Goal: Transaction & Acquisition: Book appointment/travel/reservation

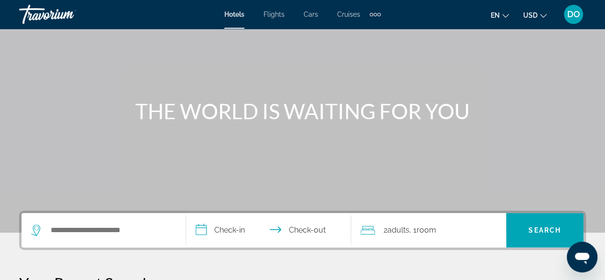
scroll to position [96, 0]
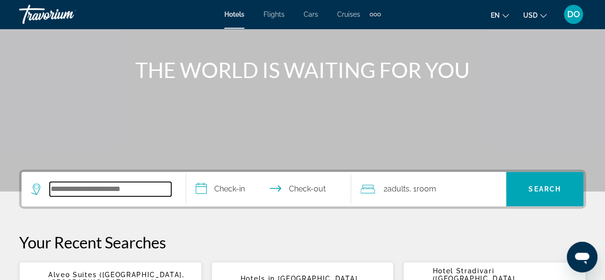
click at [101, 187] on input "Search widget" at bounding box center [111, 189] width 122 height 14
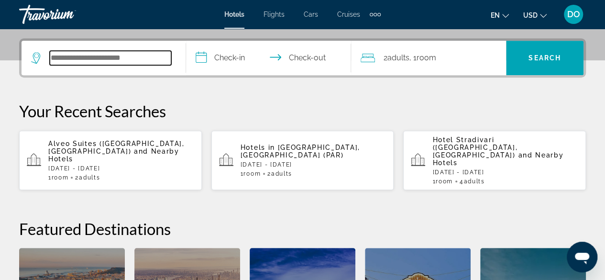
scroll to position [233, 0]
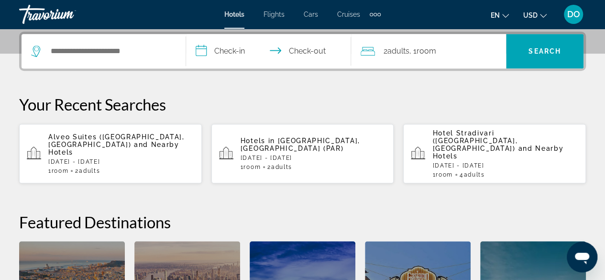
click at [267, 151] on div "Hotels in [GEOGRAPHIC_DATA], [GEOGRAPHIC_DATA] (PAR) [DATE] - [DATE] 1 Room roo…" at bounding box center [314, 153] width 146 height 33
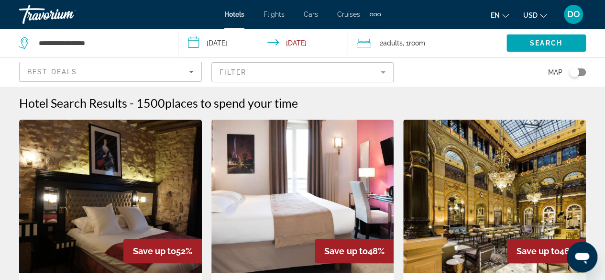
click at [276, 72] on mat-form-field "Filter" at bounding box center [302, 72] width 183 height 20
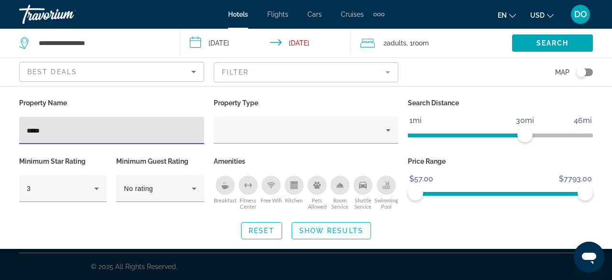
type input "*****"
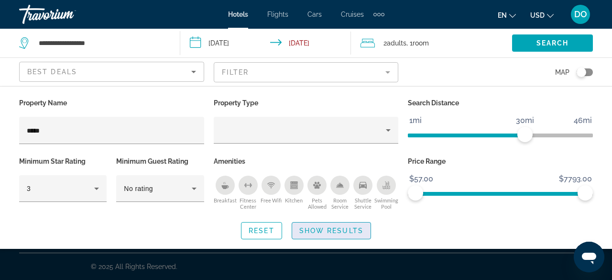
click at [339, 231] on span "Show Results" at bounding box center [332, 231] width 64 height 8
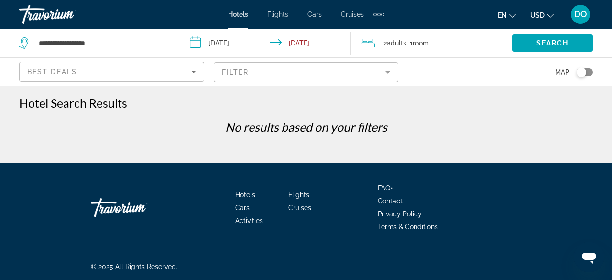
click at [259, 73] on mat-form-field "Filter" at bounding box center [306, 72] width 185 height 20
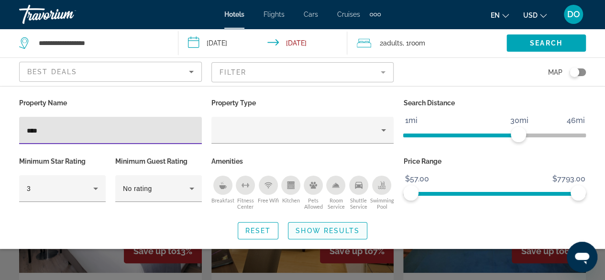
type input "****"
click at [338, 231] on span "Show Results" at bounding box center [328, 231] width 64 height 8
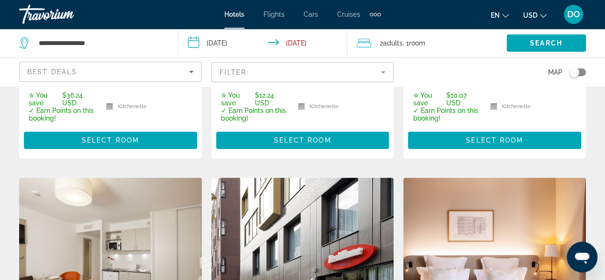
scroll to position [526, 0]
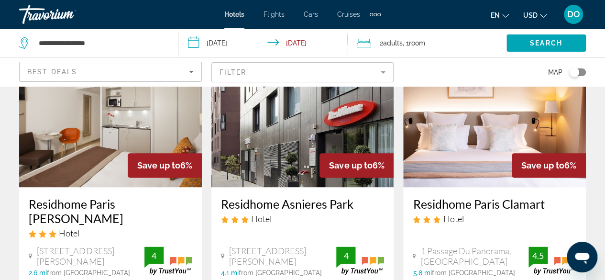
drag, startPoint x: 248, startPoint y: 79, endPoint x: 239, endPoint y: 82, distance: 9.5
click at [248, 79] on mat-form-field "Filter" at bounding box center [302, 72] width 183 height 20
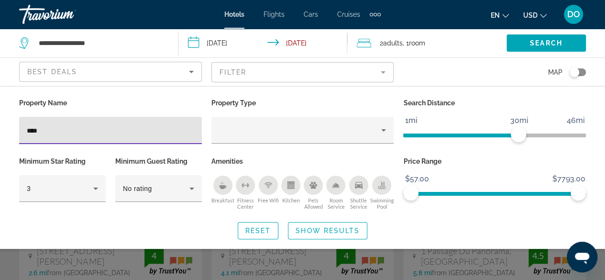
drag, startPoint x: 53, startPoint y: 132, endPoint x: 17, endPoint y: 136, distance: 35.7
click at [17, 136] on div "Property Name ****" at bounding box center [110, 125] width 192 height 58
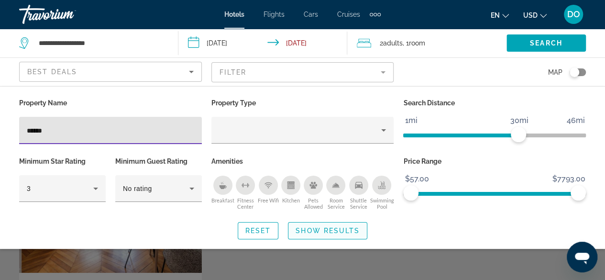
type input "******"
click at [334, 239] on span "Search widget" at bounding box center [328, 230] width 78 height 23
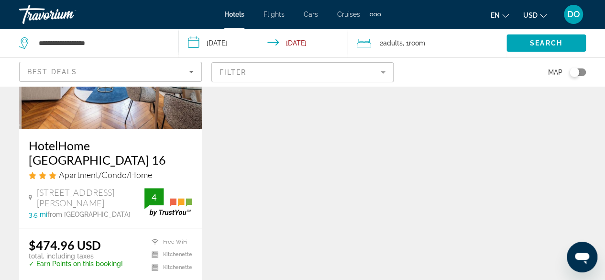
scroll to position [191, 0]
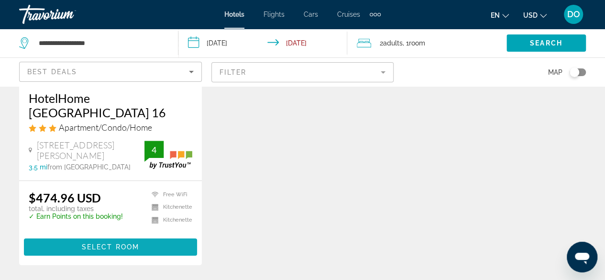
click at [101, 243] on span "Select Room" at bounding box center [110, 247] width 57 height 8
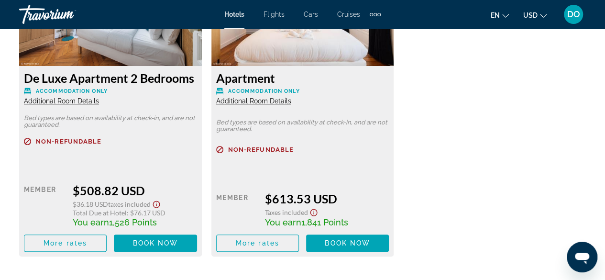
scroll to position [1898, 0]
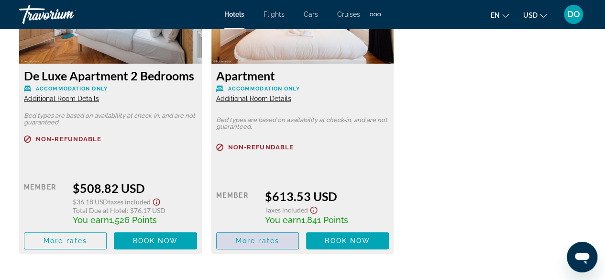
click at [271, 244] on span "More rates" at bounding box center [258, 241] width 44 height 8
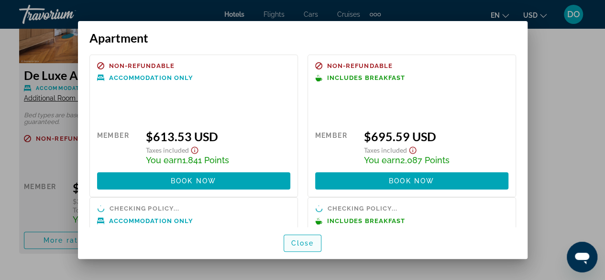
click at [311, 246] on span "Close" at bounding box center [302, 243] width 23 height 8
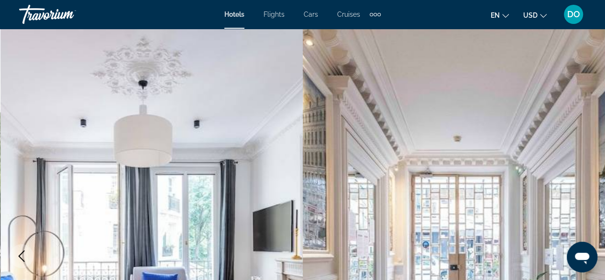
scroll to position [1898, 0]
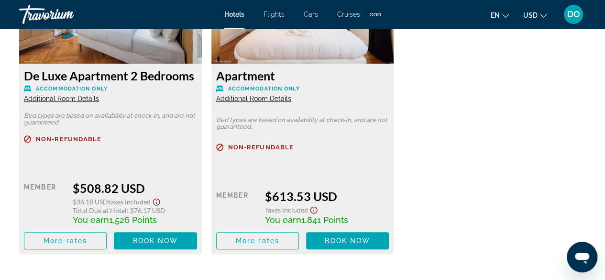
click at [273, 103] on div "Apartment Accommodation Only Additional Room Details" at bounding box center [302, 85] width 173 height 34
click at [268, 102] on span "Additional Room Details" at bounding box center [253, 99] width 75 height 8
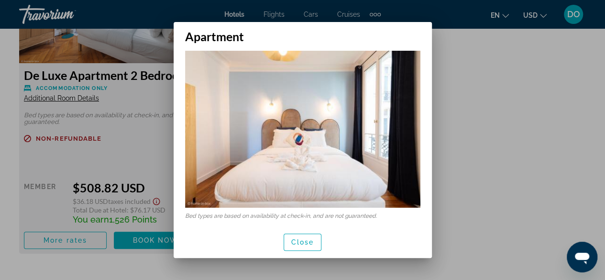
scroll to position [10, 0]
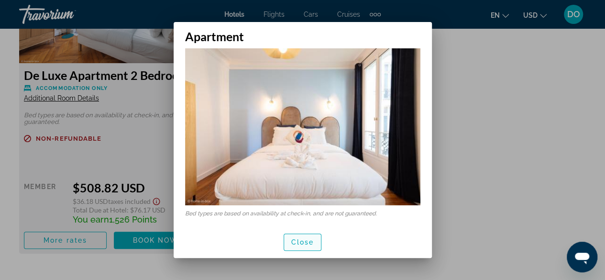
click at [312, 246] on span "button" at bounding box center [302, 242] width 37 height 23
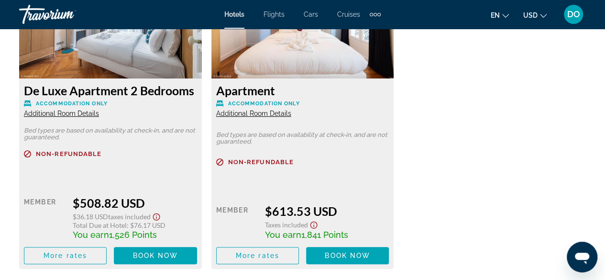
scroll to position [1898, 0]
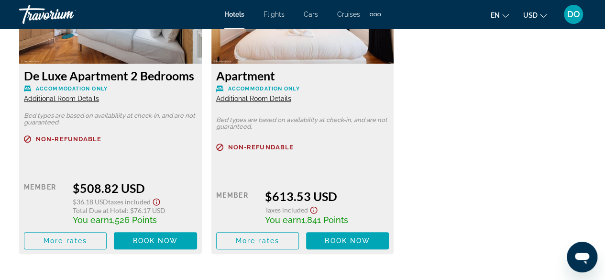
click at [84, 102] on span "Additional Room Details" at bounding box center [61, 99] width 75 height 8
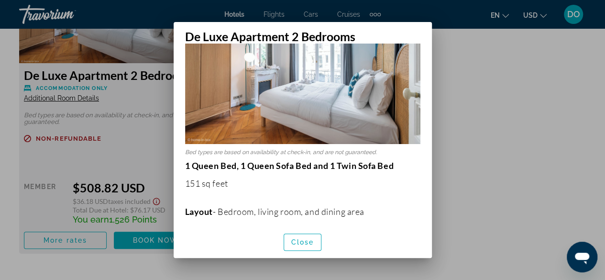
scroll to position [191, 0]
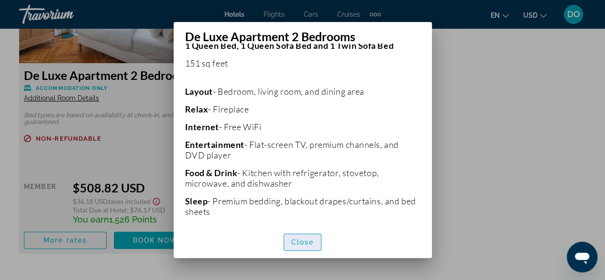
click at [303, 243] on span "Close" at bounding box center [302, 242] width 23 height 8
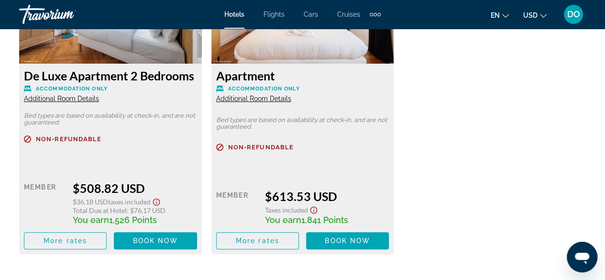
click at [272, 102] on span "Additional Room Details" at bounding box center [253, 99] width 75 height 8
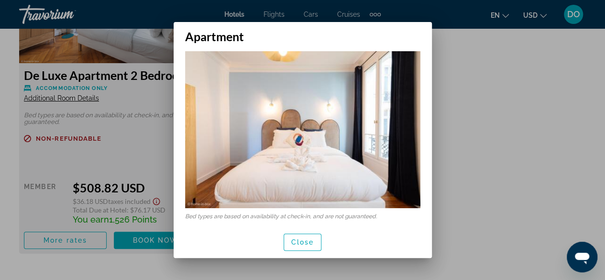
scroll to position [10, 0]
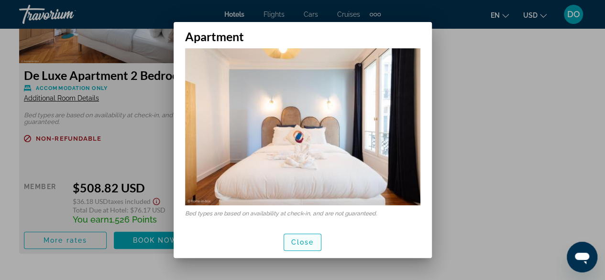
click at [296, 242] on span "Close" at bounding box center [302, 242] width 23 height 8
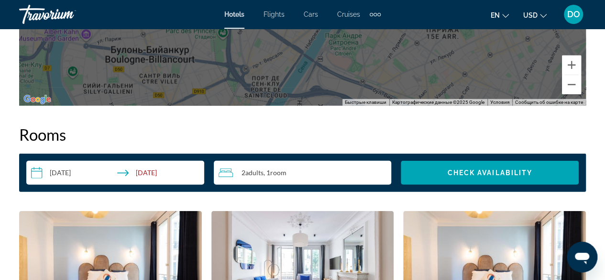
scroll to position [1467, 0]
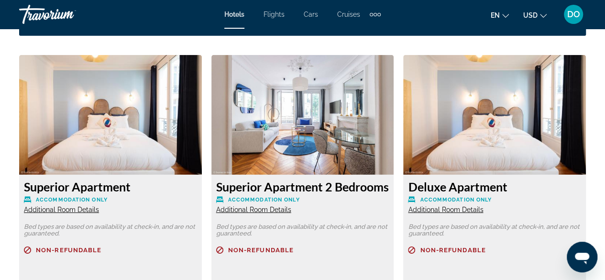
click at [465, 211] on span "Additional Room Details" at bounding box center [445, 210] width 75 height 8
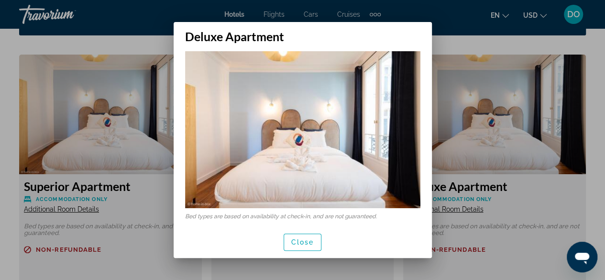
scroll to position [10, 0]
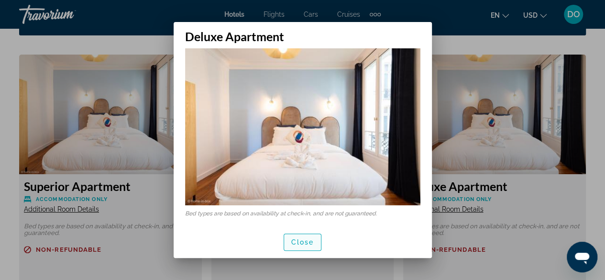
click at [303, 244] on span "Close" at bounding box center [302, 242] width 23 height 8
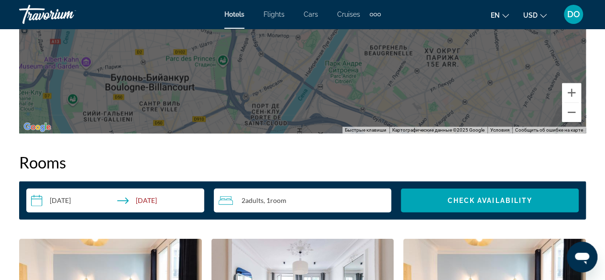
scroll to position [1323, 0]
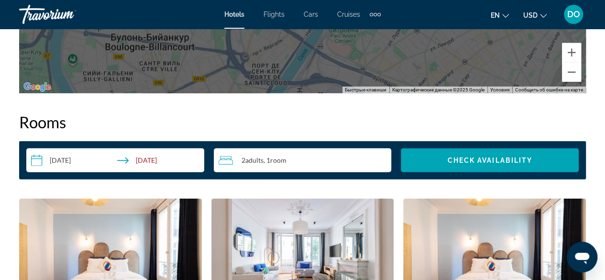
click at [338, 162] on div "2 Adult Adults , 1 Room rooms" at bounding box center [305, 160] width 173 height 11
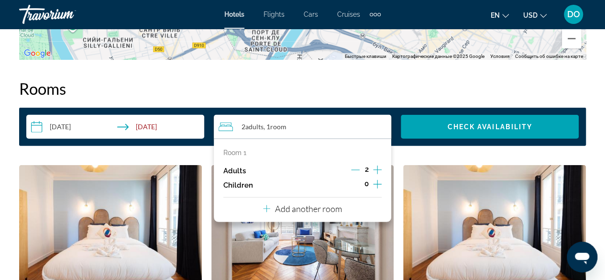
scroll to position [1371, 0]
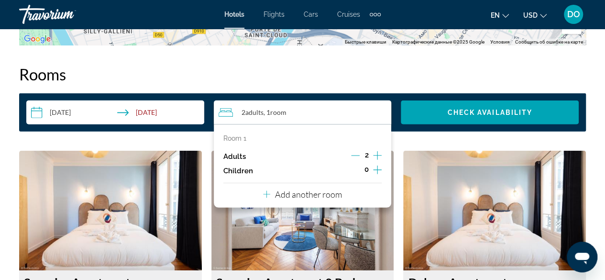
click at [377, 154] on icon "Increment adults" at bounding box center [377, 155] width 9 height 11
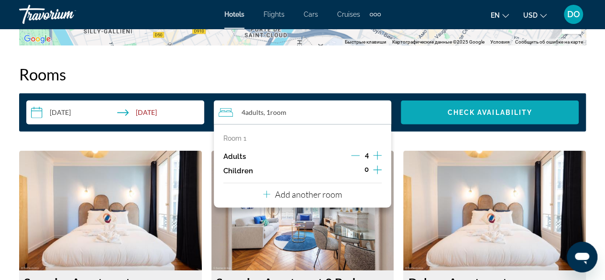
click at [474, 118] on span "Search widget" at bounding box center [490, 112] width 178 height 23
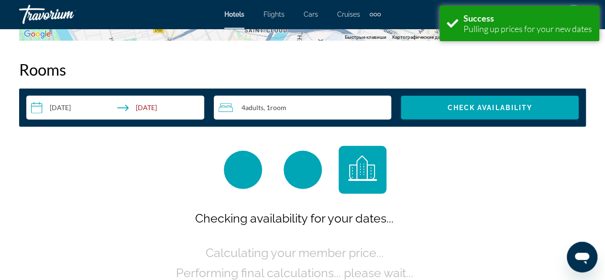
scroll to position [1378, 0]
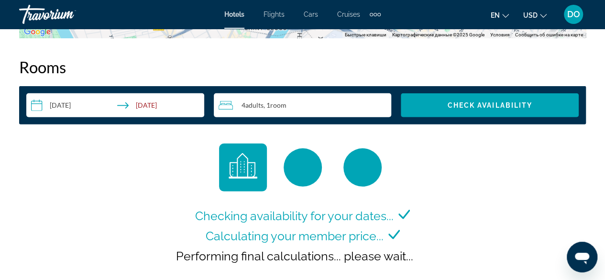
click at [311, 101] on div "4 Adult Adults , 1 Room rooms" at bounding box center [305, 105] width 173 height 11
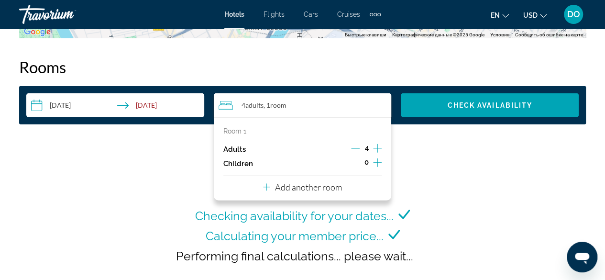
click at [356, 146] on div "4" at bounding box center [366, 149] width 31 height 14
click at [355, 148] on icon "Decrement adults" at bounding box center [355, 148] width 9 height 0
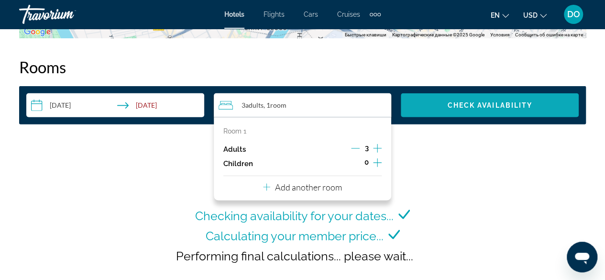
click at [502, 102] on span "Check Availability" at bounding box center [489, 105] width 85 height 8
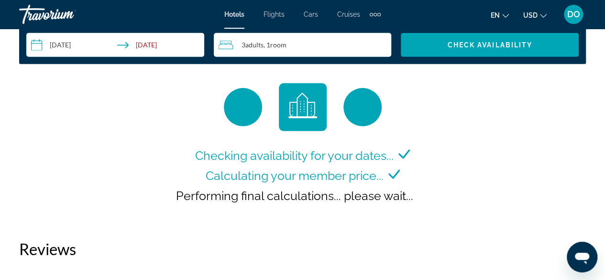
scroll to position [1382, 0]
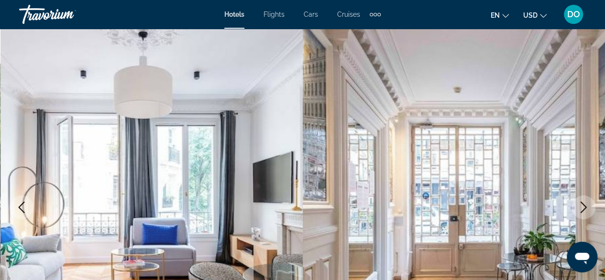
scroll to position [96, 0]
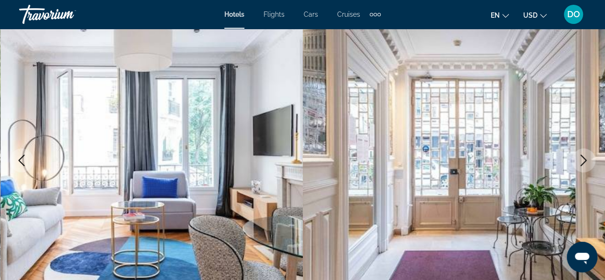
click at [578, 161] on icon "Next image" at bounding box center [583, 160] width 11 height 11
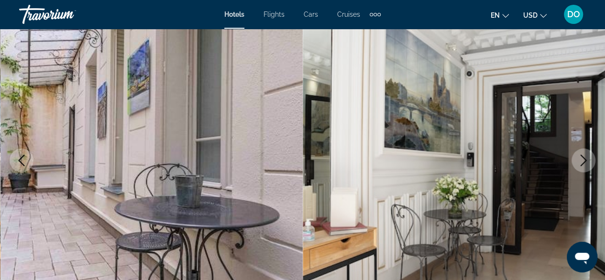
click at [578, 161] on icon "Next image" at bounding box center [583, 160] width 11 height 11
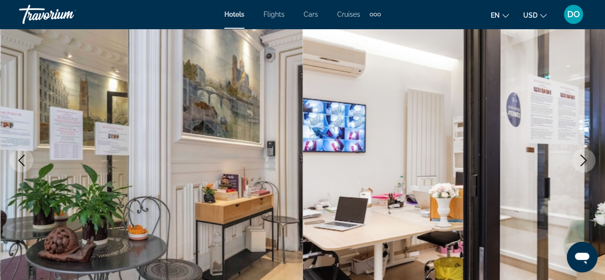
click at [578, 161] on icon "Next image" at bounding box center [583, 160] width 11 height 11
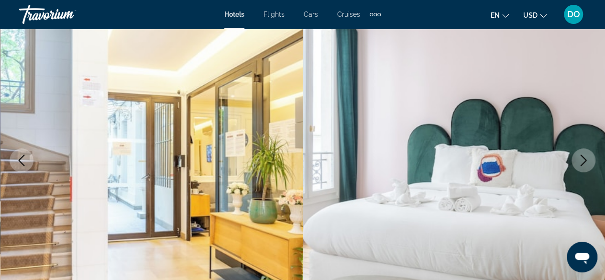
click at [578, 161] on icon "Next image" at bounding box center [583, 160] width 11 height 11
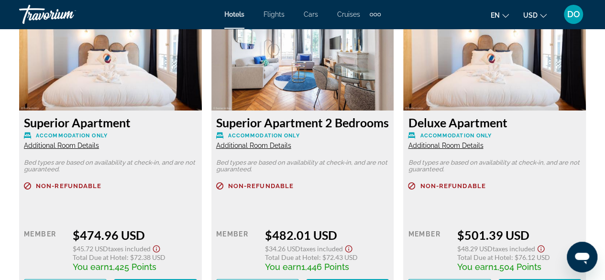
scroll to position [1579, 0]
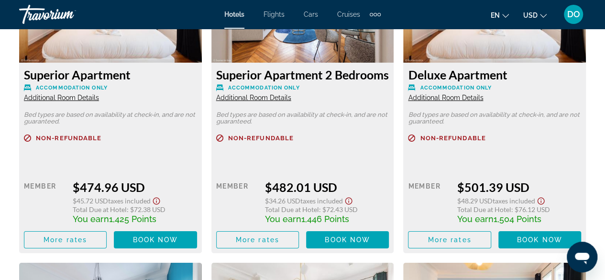
click at [57, 98] on span "Additional Room Details" at bounding box center [61, 98] width 75 height 8
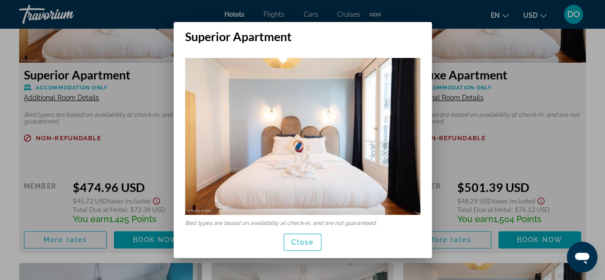
scroll to position [10, 0]
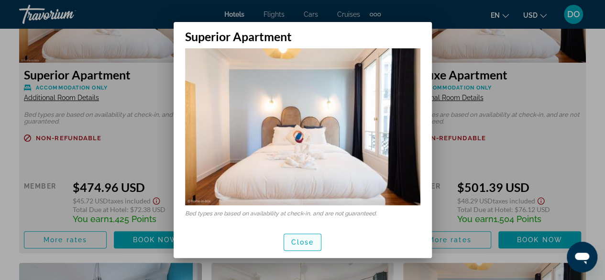
click at [298, 246] on span "button" at bounding box center [302, 242] width 37 height 23
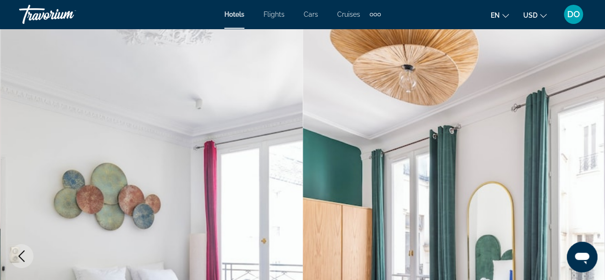
scroll to position [1579, 0]
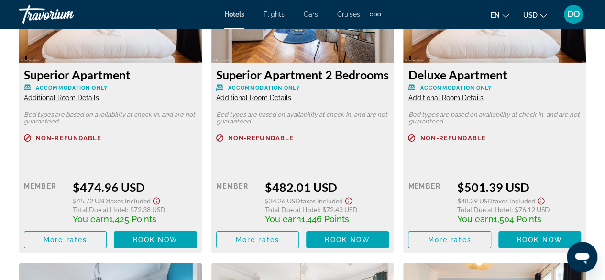
click at [273, 101] on span "Additional Room Details" at bounding box center [253, 98] width 75 height 8
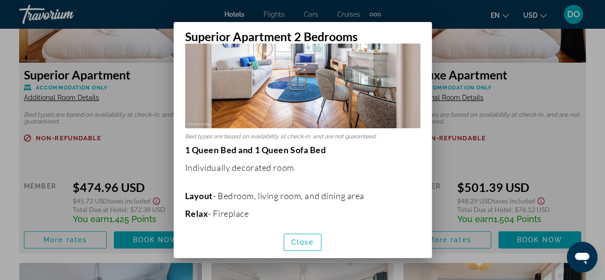
scroll to position [144, 0]
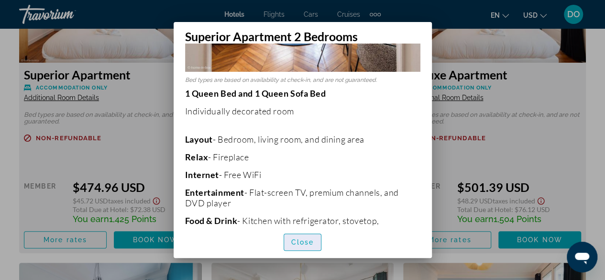
click at [302, 243] on span "Close" at bounding box center [302, 242] width 23 height 8
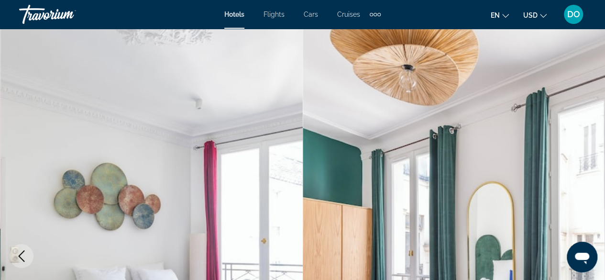
scroll to position [1579, 0]
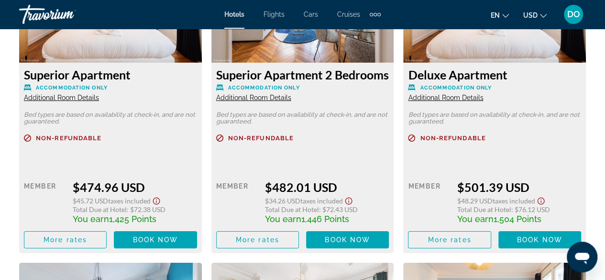
click at [77, 100] on span "Additional Room Details" at bounding box center [61, 98] width 75 height 8
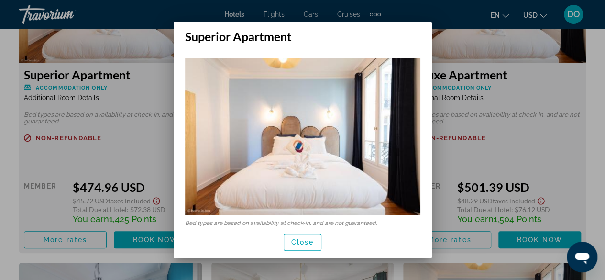
scroll to position [0, 0]
click at [307, 244] on span "Close" at bounding box center [302, 242] width 23 height 8
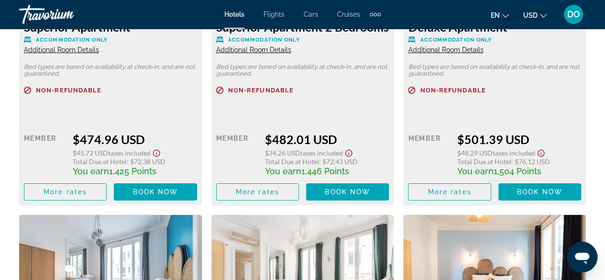
scroll to position [1579, 0]
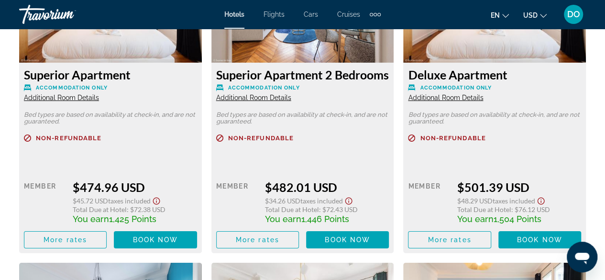
click at [477, 101] on span "Additional Room Details" at bounding box center [445, 98] width 75 height 8
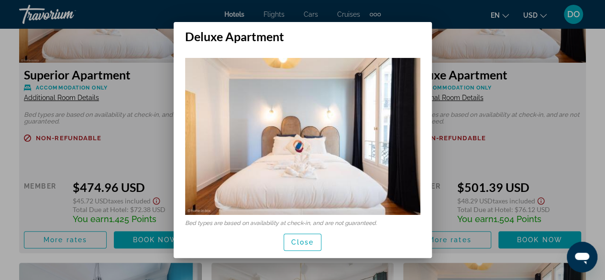
scroll to position [10, 0]
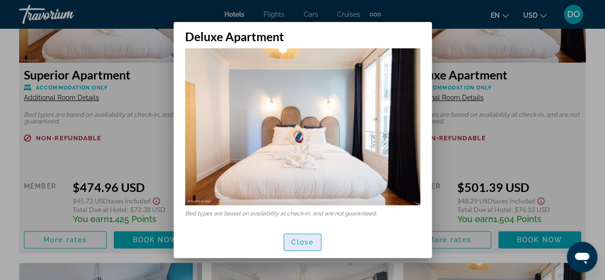
click at [307, 245] on span "Close" at bounding box center [302, 242] width 23 height 8
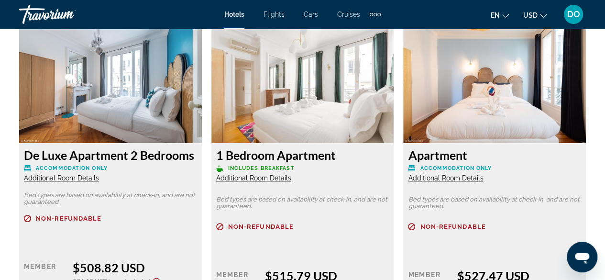
scroll to position [1866, 0]
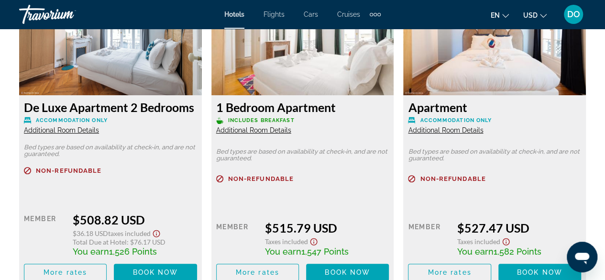
click at [79, 134] on span "Additional Room Details" at bounding box center [61, 130] width 75 height 8
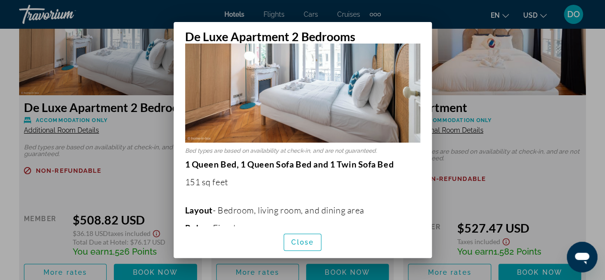
scroll to position [144, 0]
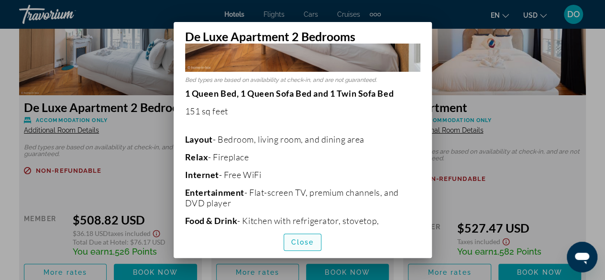
click at [291, 244] on span "Close" at bounding box center [302, 242] width 23 height 8
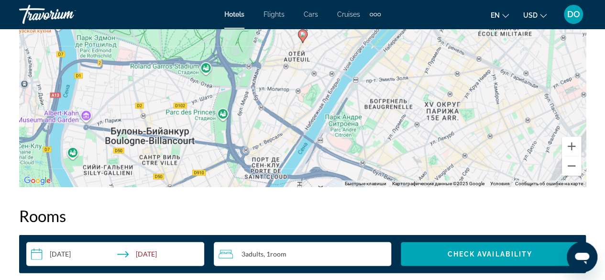
scroll to position [1053, 0]
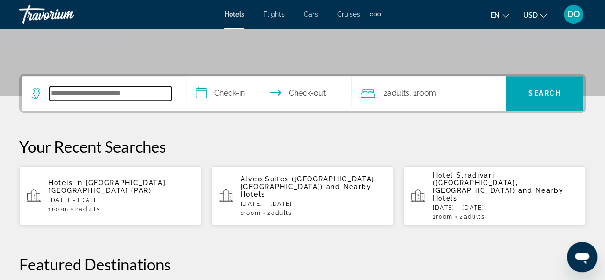
click at [97, 93] on input "Search widget" at bounding box center [111, 93] width 122 height 14
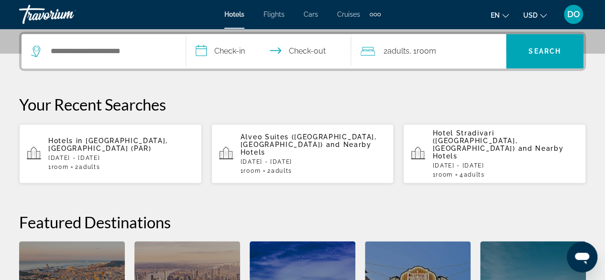
click at [290, 133] on span "Alveo Suites (Prague, CZ)" at bounding box center [309, 140] width 136 height 15
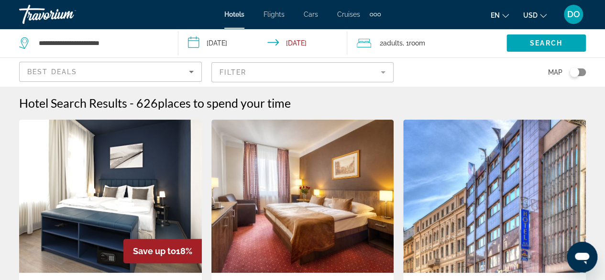
click at [414, 43] on span "Room" at bounding box center [417, 43] width 16 height 8
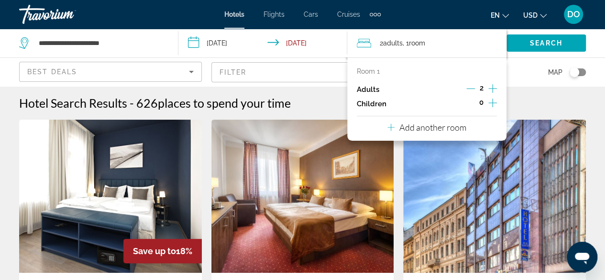
click at [490, 89] on icon "Increment adults" at bounding box center [493, 88] width 9 height 11
click at [538, 43] on span "Search" at bounding box center [546, 43] width 33 height 8
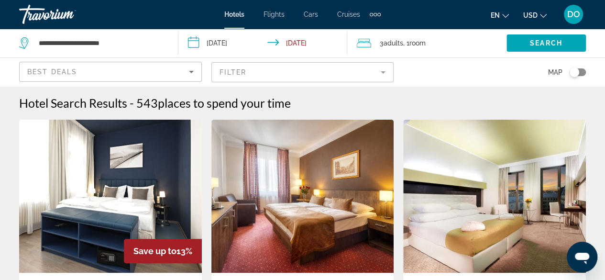
click at [410, 47] on span ", 1 Room rooms" at bounding box center [414, 42] width 22 height 13
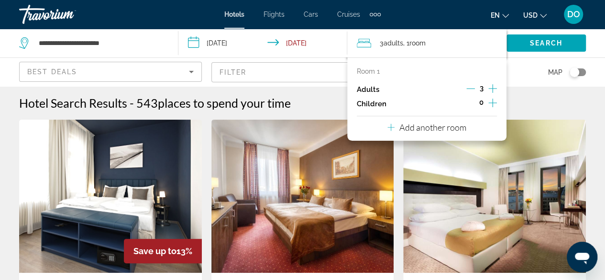
click at [496, 89] on icon "Increment adults" at bounding box center [493, 88] width 9 height 11
click at [546, 45] on span "Search" at bounding box center [546, 43] width 33 height 8
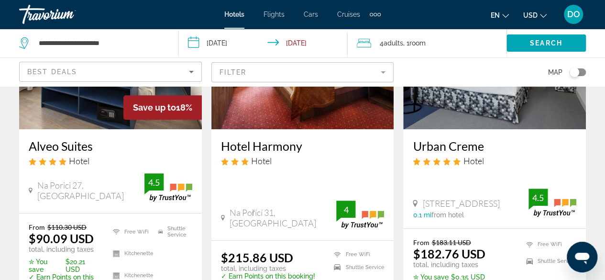
scroll to position [191, 0]
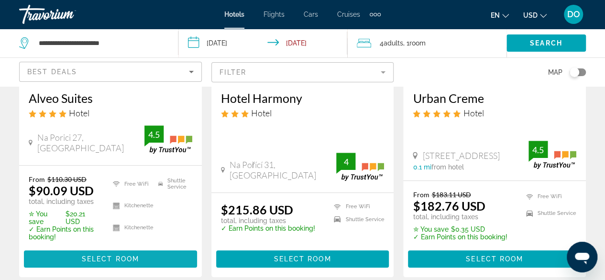
click at [105, 255] on span "Select Room" at bounding box center [110, 259] width 57 height 8
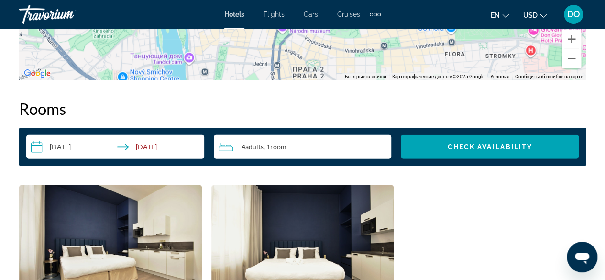
scroll to position [1340, 0]
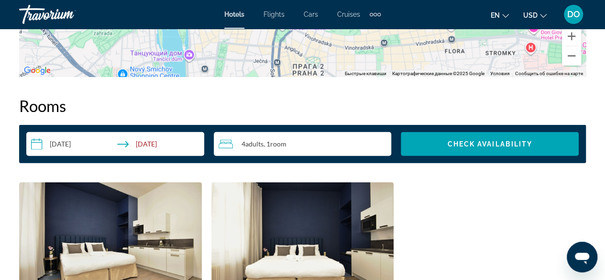
click at [309, 142] on div "4 Adult Adults , 1 Room rooms" at bounding box center [305, 143] width 173 height 11
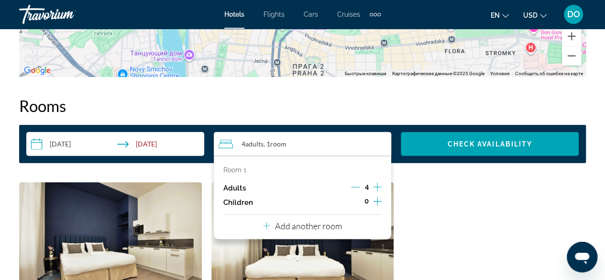
click at [357, 187] on icon "Decrement adults" at bounding box center [355, 187] width 9 height 9
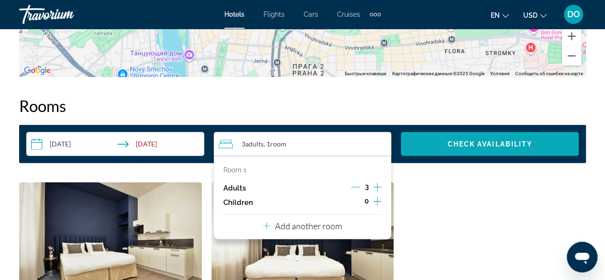
click at [474, 134] on span "Search widget" at bounding box center [490, 144] width 178 height 23
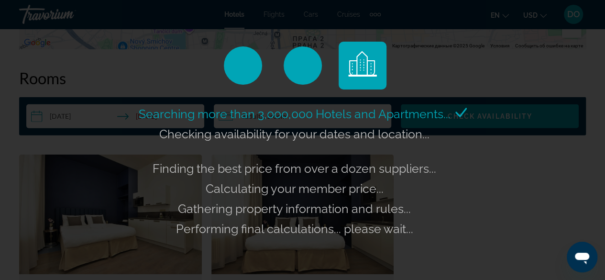
scroll to position [1388, 0]
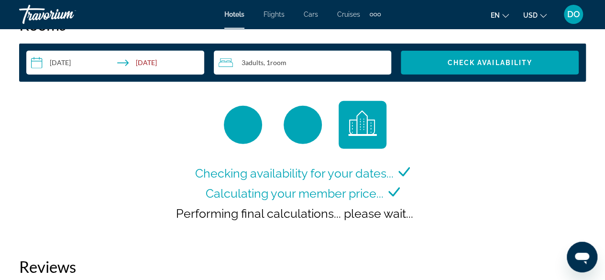
scroll to position [1426, 0]
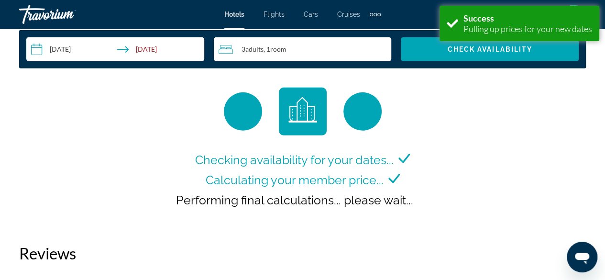
scroll to position [1435, 0]
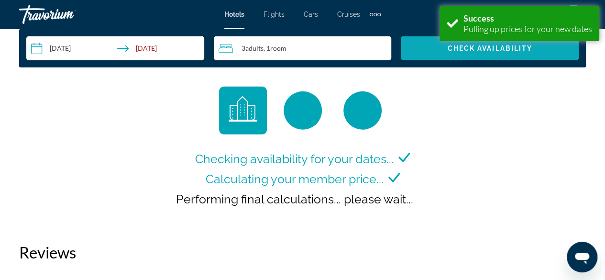
click at [431, 51] on span "Search widget" at bounding box center [490, 48] width 178 height 23
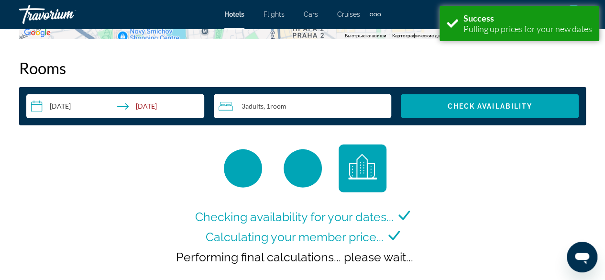
scroll to position [1378, 0]
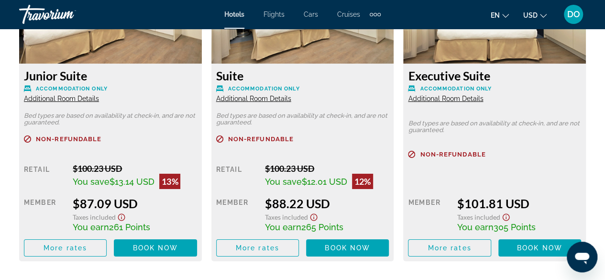
scroll to position [1579, 0]
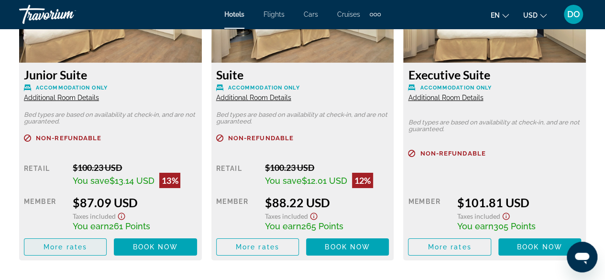
click at [75, 251] on span "Main content" at bounding box center [65, 246] width 82 height 23
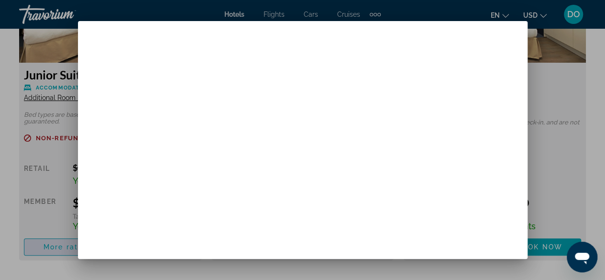
scroll to position [0, 0]
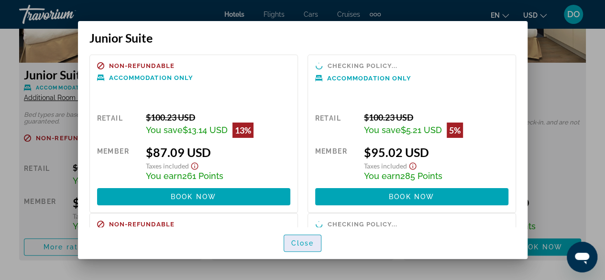
click at [300, 246] on span "Close" at bounding box center [302, 243] width 23 height 8
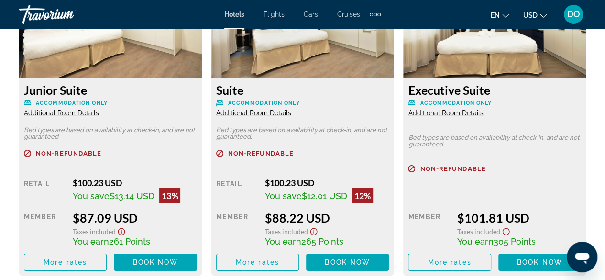
scroll to position [1579, 0]
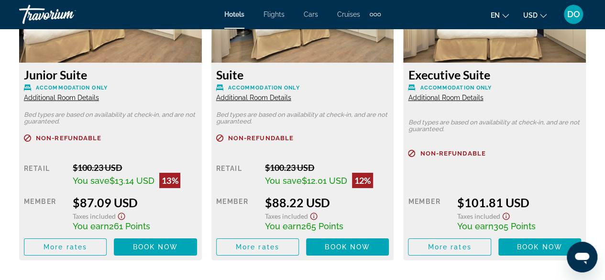
click at [257, 100] on span "Additional Room Details" at bounding box center [253, 98] width 75 height 8
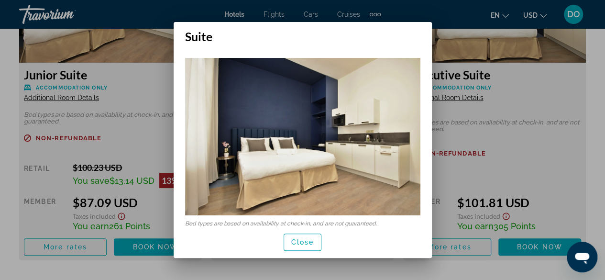
scroll to position [191, 0]
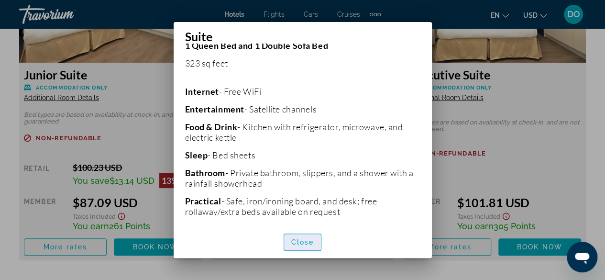
click at [309, 237] on span "button" at bounding box center [302, 242] width 37 height 23
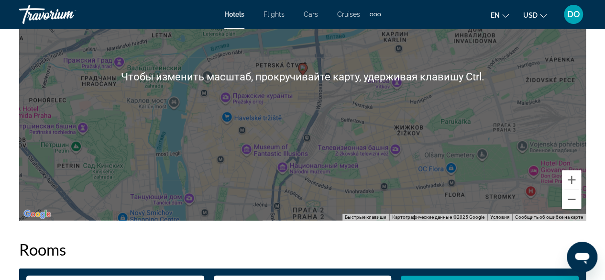
scroll to position [1340, 0]
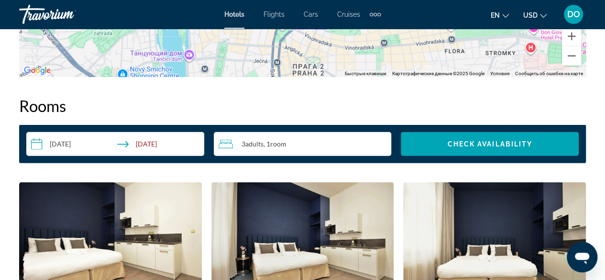
click at [316, 189] on img "Main content" at bounding box center [302, 242] width 183 height 120
